Goal: Use online tool/utility: Utilize a website feature to perform a specific function

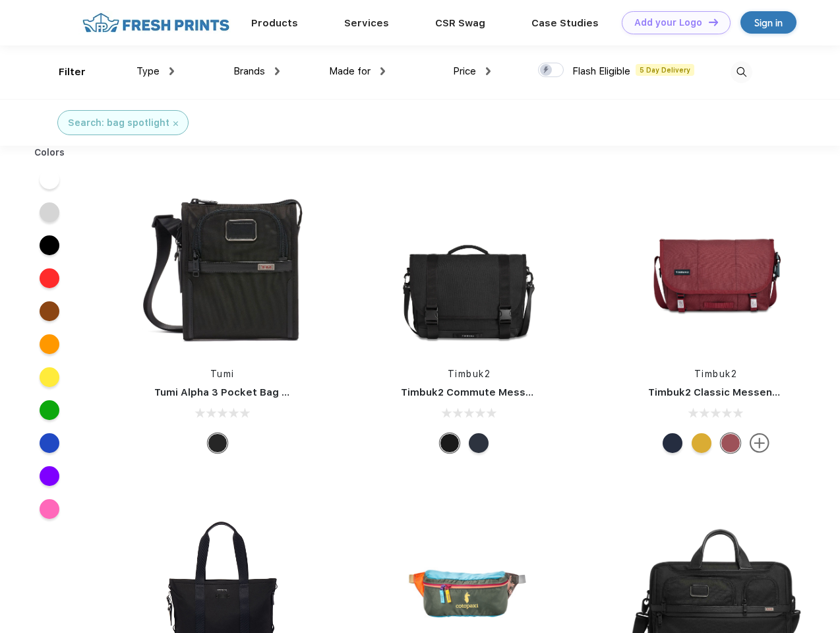
click at [671, 22] on link "Add your Logo Design Tool" at bounding box center [675, 22] width 109 height 23
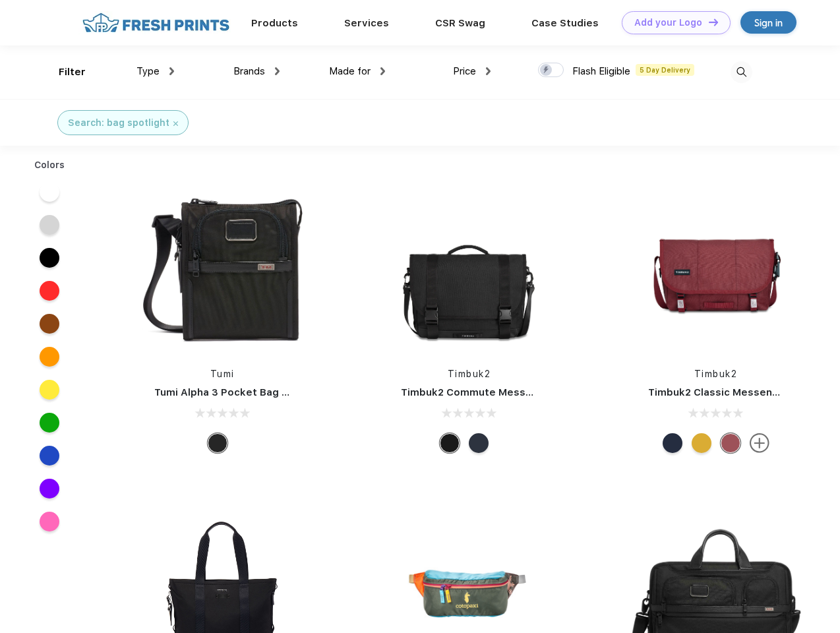
click at [0, 0] on div "Design Tool" at bounding box center [0, 0] width 0 height 0
click at [707, 22] on link "Add your Logo Design Tool" at bounding box center [675, 22] width 109 height 23
click at [63, 72] on div "Filter" at bounding box center [72, 72] width 27 height 15
click at [156, 71] on span "Type" at bounding box center [147, 71] width 23 height 12
click at [256, 71] on span "Brands" at bounding box center [249, 71] width 32 height 12
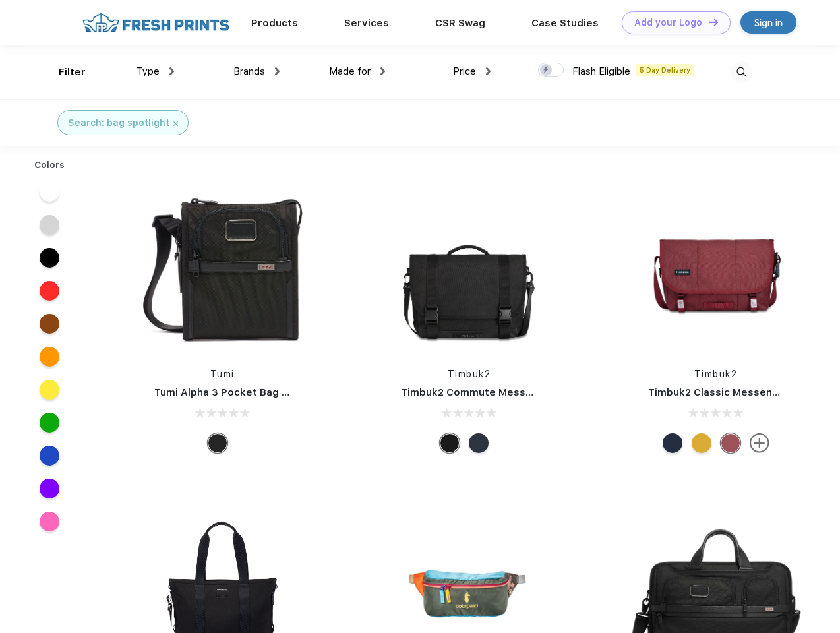
click at [357, 71] on span "Made for" at bounding box center [350, 71] width 42 height 12
click at [472, 71] on span "Price" at bounding box center [464, 71] width 23 height 12
click at [551, 71] on div at bounding box center [551, 70] width 26 height 14
click at [546, 71] on input "checkbox" at bounding box center [542, 66] width 9 height 9
click at [741, 72] on img at bounding box center [741, 72] width 22 height 22
